Goal: Task Accomplishment & Management: Use online tool/utility

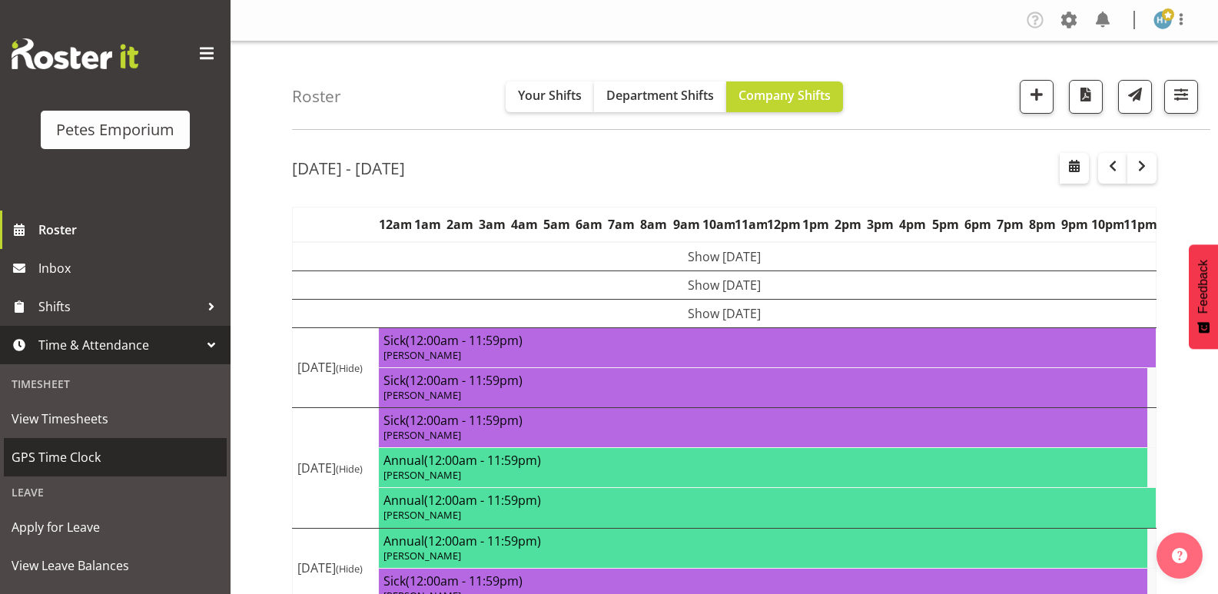
click at [78, 455] on span "GPS Time Clock" at bounding box center [116, 457] width 208 height 23
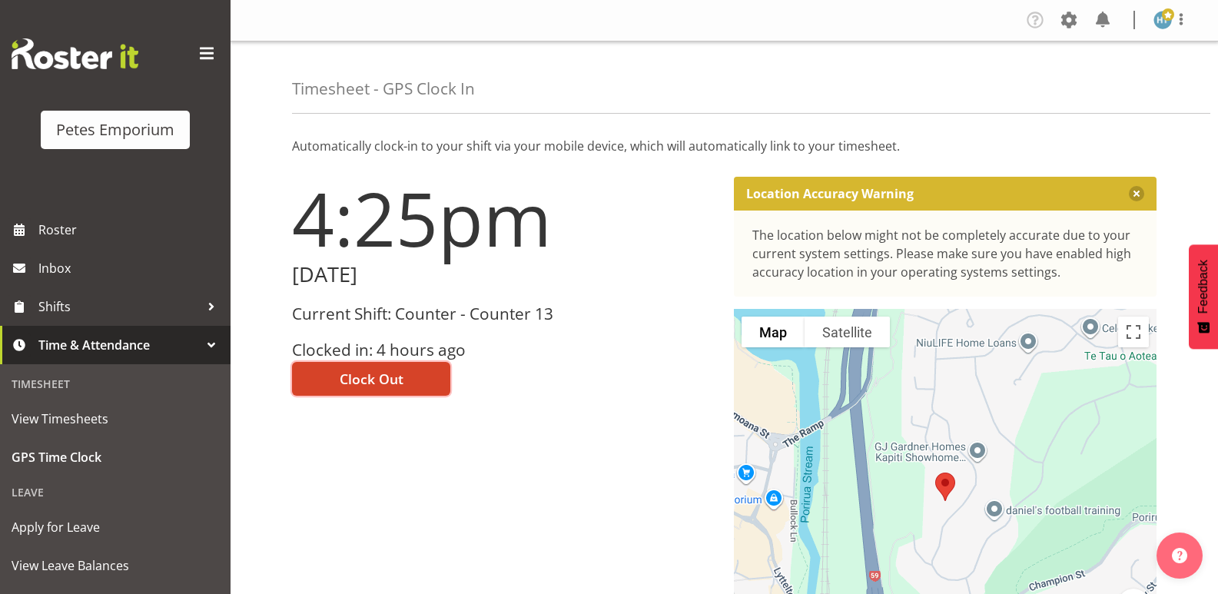
click at [402, 372] on span "Clock Out" at bounding box center [372, 379] width 64 height 20
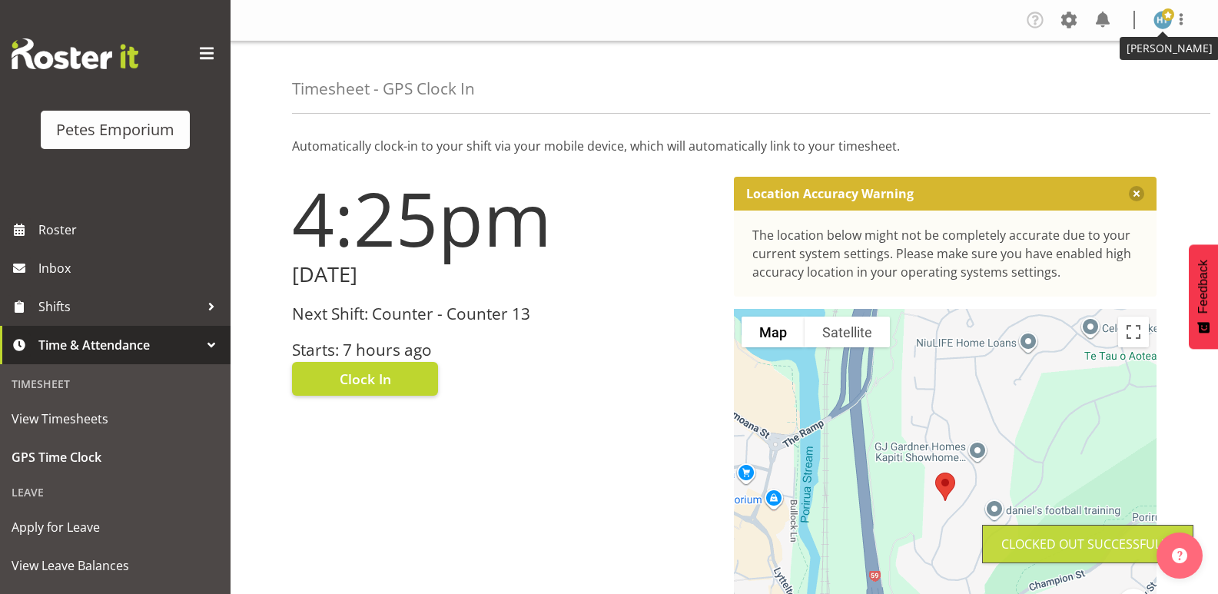
click at [1163, 18] on span at bounding box center [1168, 14] width 12 height 12
click at [1083, 83] on link "Log Out" at bounding box center [1117, 81] width 148 height 28
